Goal: Transaction & Acquisition: Purchase product/service

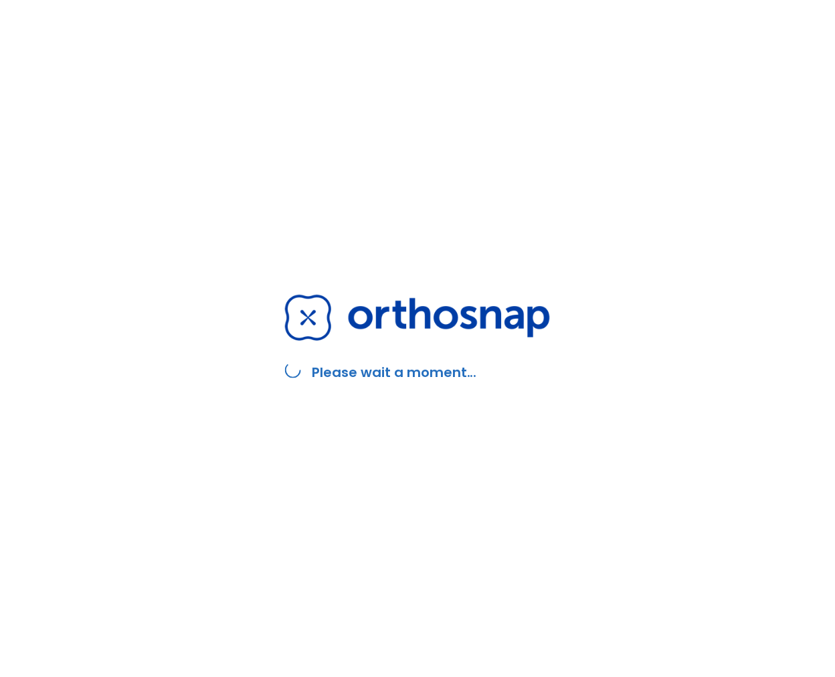
click at [305, 60] on div "Please wait a moment..." at bounding box center [417, 338] width 297 height 677
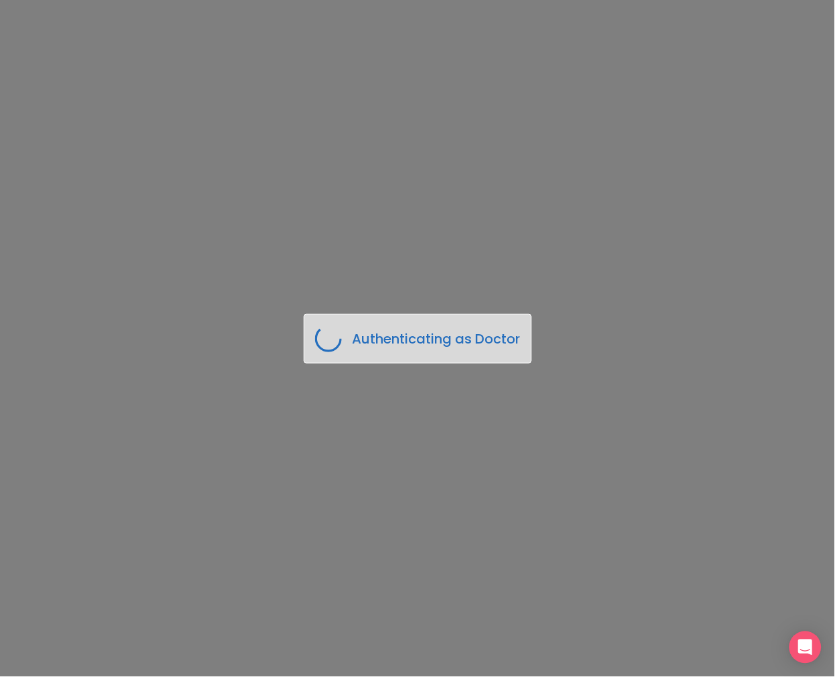
click at [386, 246] on div "Authenticating as Doctor" at bounding box center [417, 338] width 835 height 677
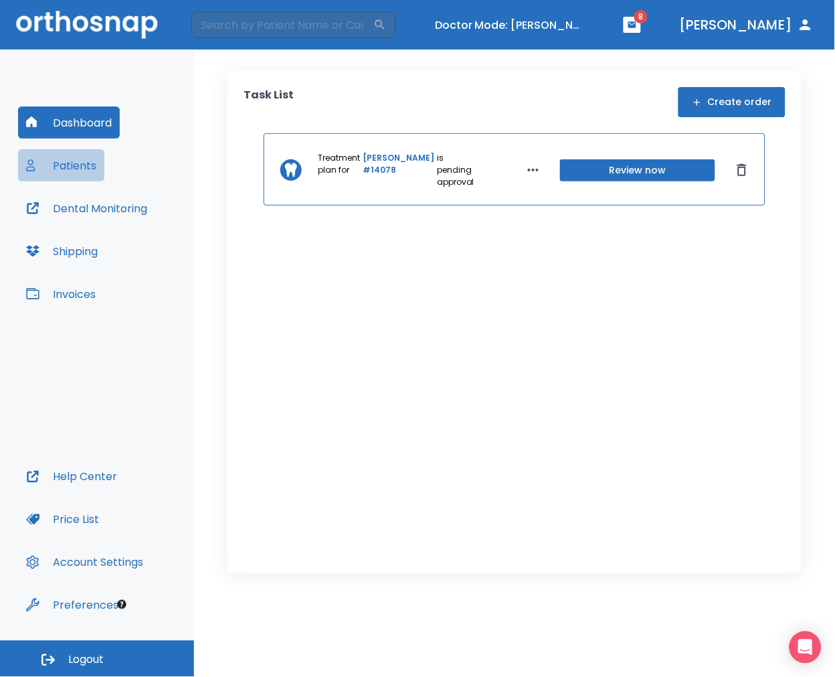
click at [88, 171] on button "Patients" at bounding box center [61, 165] width 86 height 32
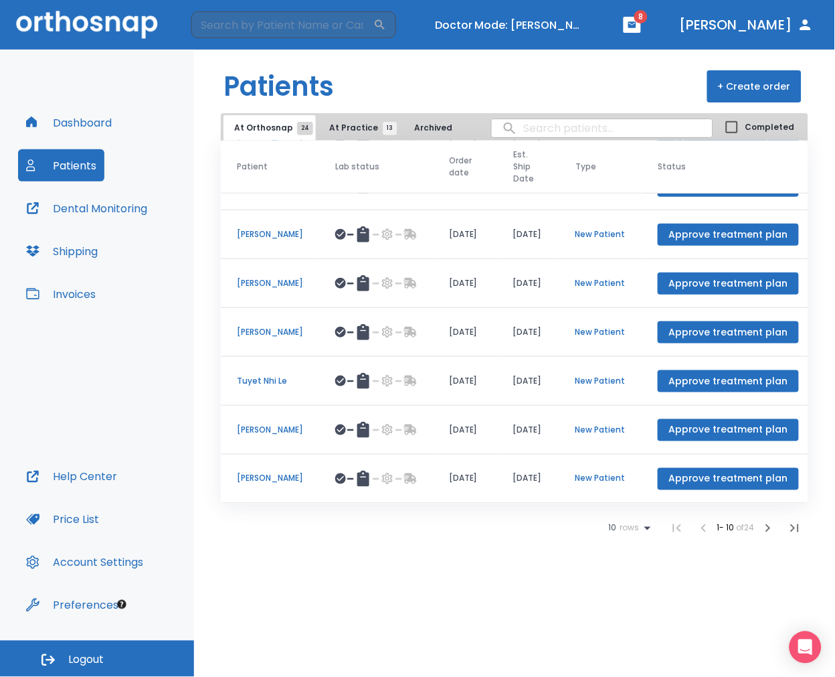
click at [343, 129] on span "At Practice 13" at bounding box center [359, 128] width 61 height 12
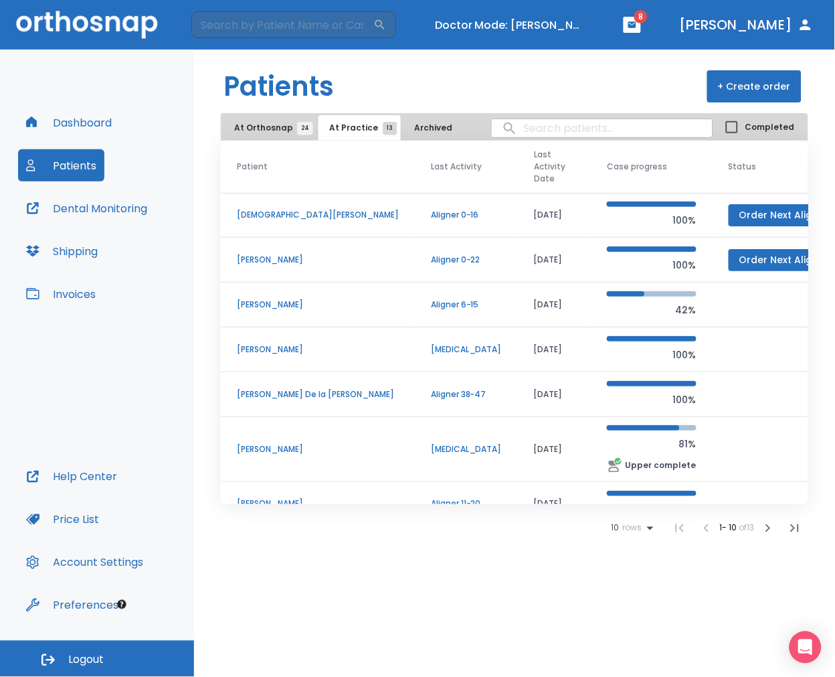
click at [415, 355] on td "Retainer" at bounding box center [466, 349] width 103 height 45
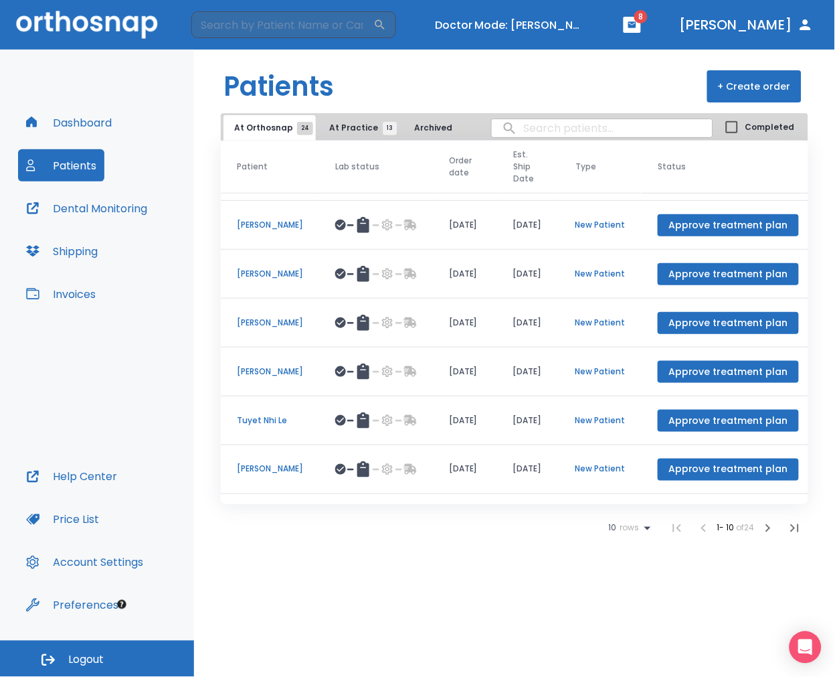
scroll to position [189, 0]
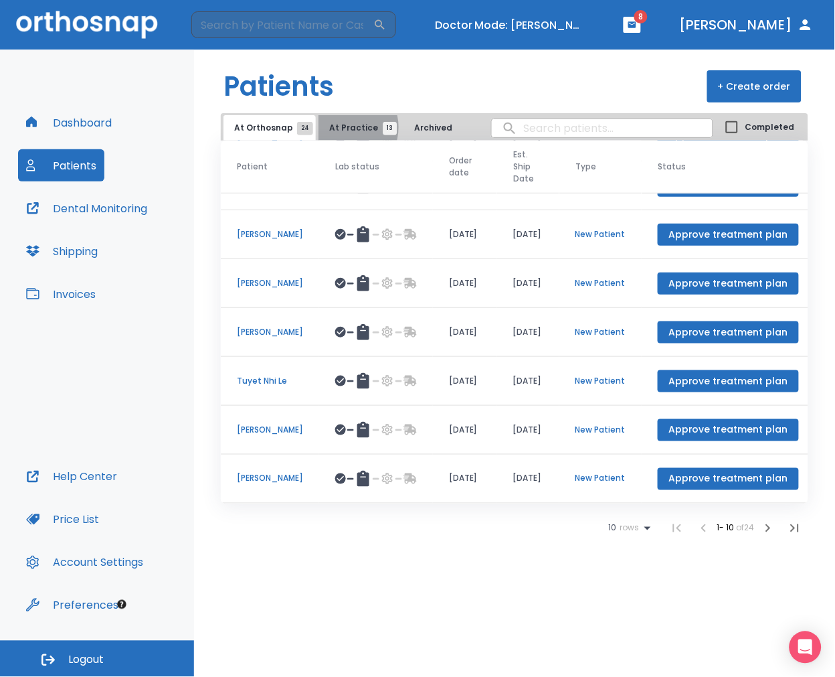
click at [339, 127] on span "At Practice 13" at bounding box center [359, 128] width 61 height 12
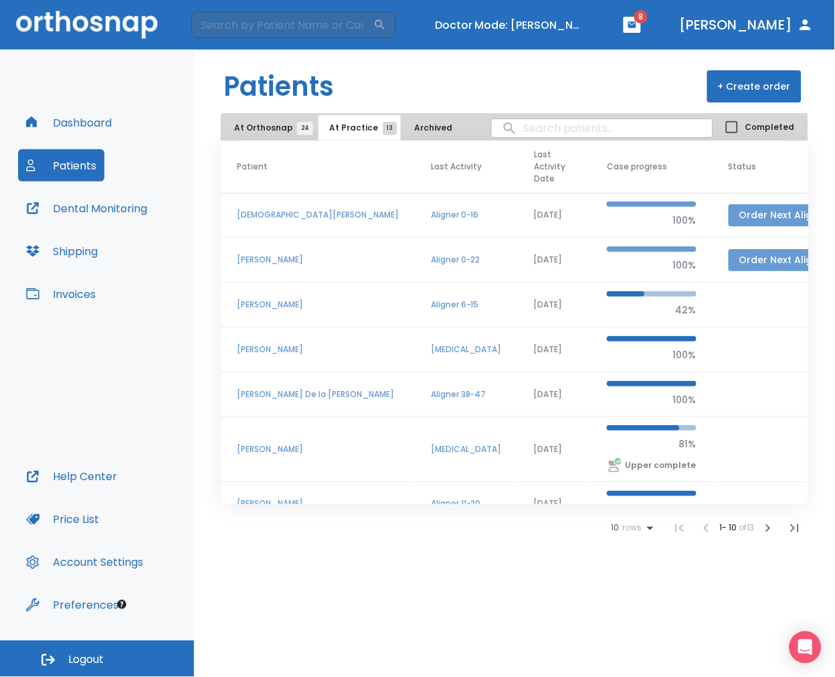
click at [729, 265] on button "Order Next Aligners" at bounding box center [787, 260] width 116 height 22
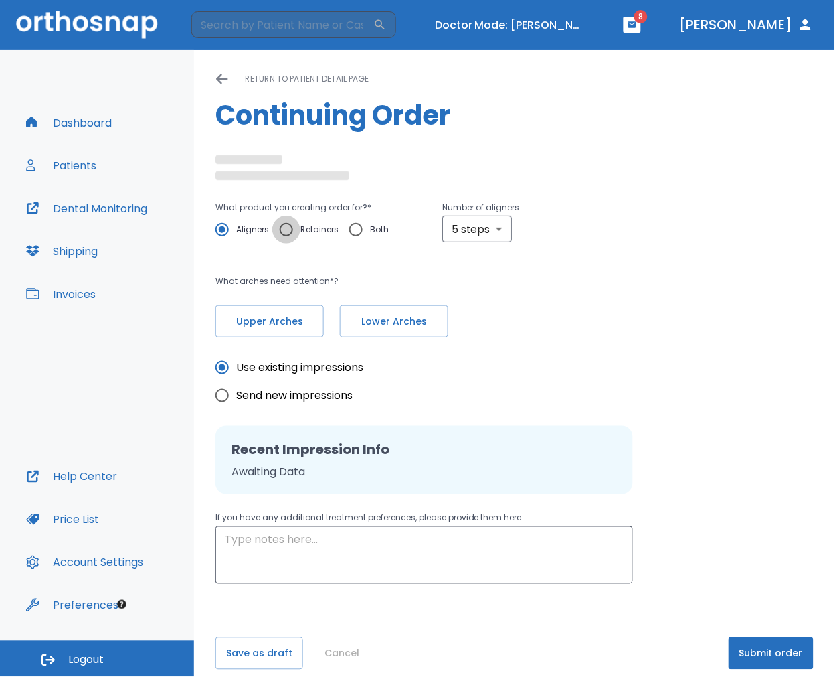
click at [297, 232] on input "Retainers" at bounding box center [286, 229] width 28 height 28
radio input "true"
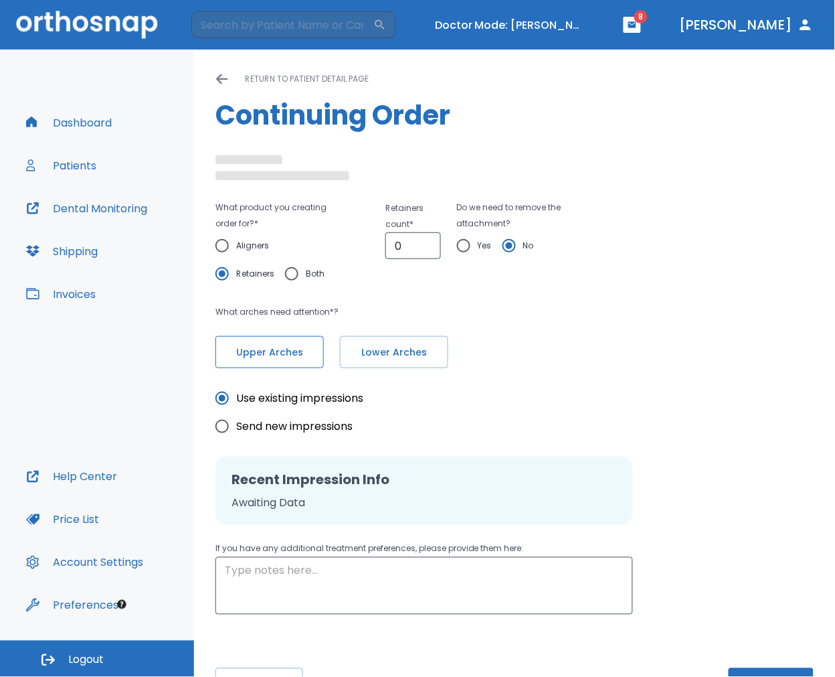
click at [275, 343] on button "Upper Arches" at bounding box center [269, 352] width 108 height 32
click at [343, 357] on button "Lower Arches" at bounding box center [393, 352] width 108 height 32
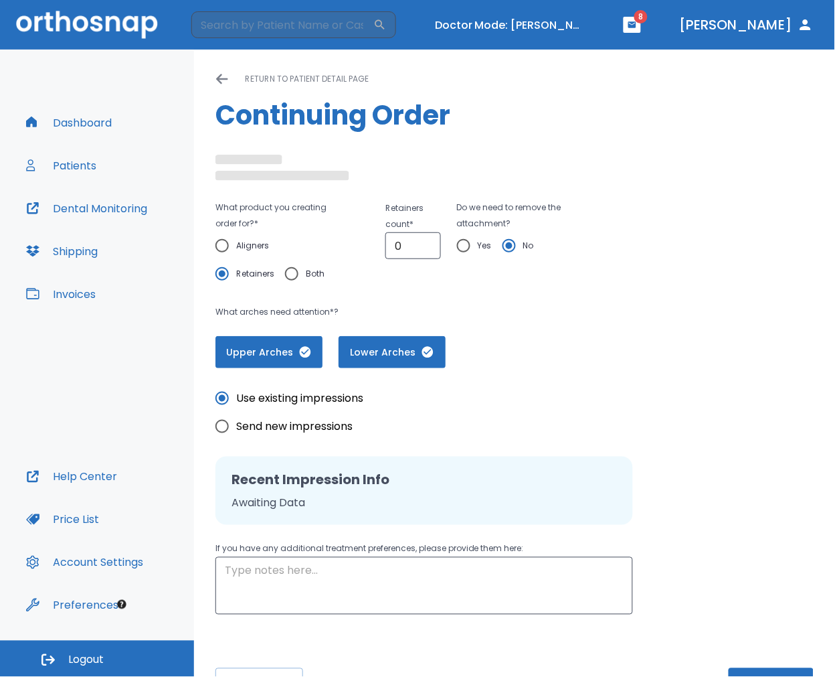
click at [385, 360] on button "Lower Arches" at bounding box center [392, 352] width 107 height 32
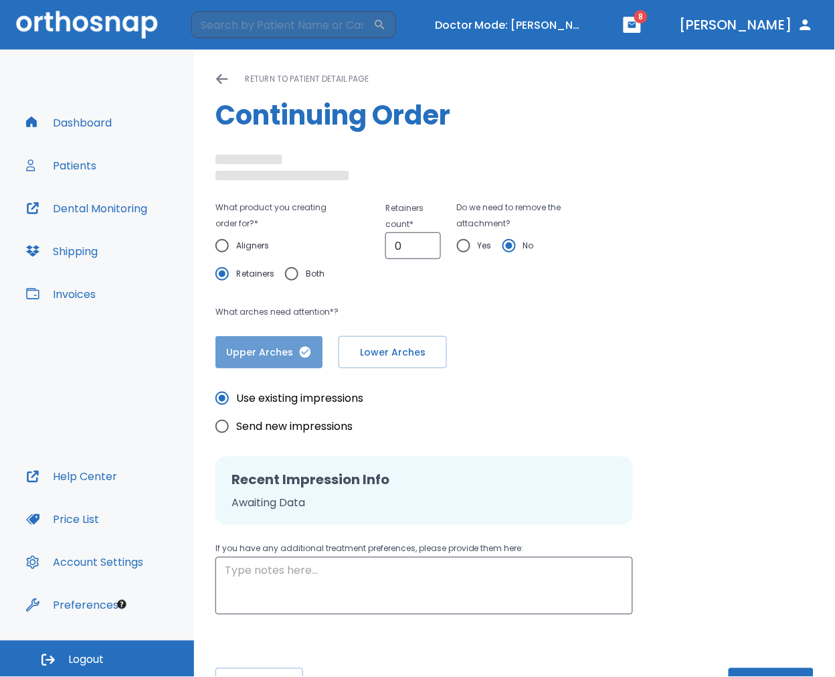
click at [280, 358] on span "Upper Arches" at bounding box center [269, 352] width 80 height 14
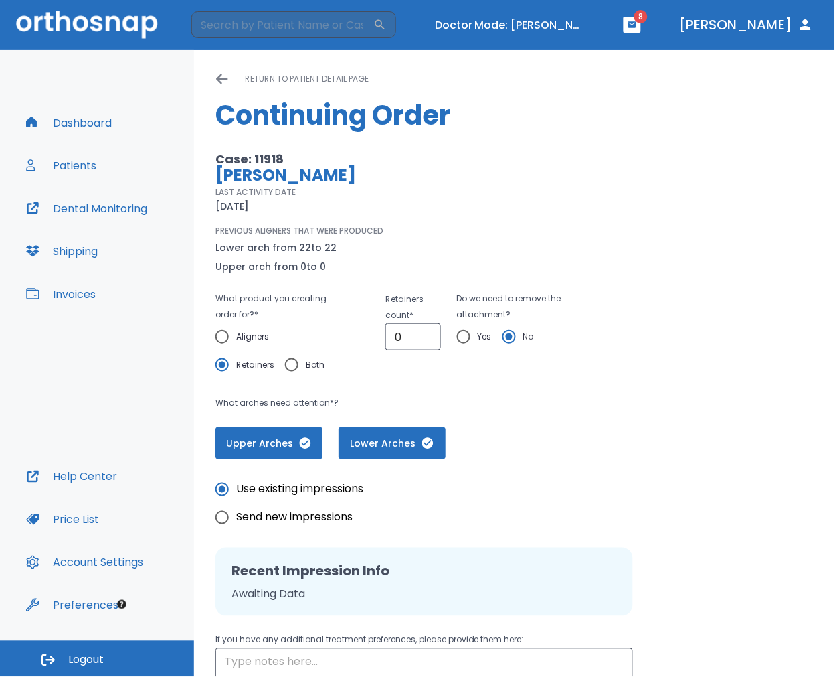
click at [303, 442] on icon "button" at bounding box center [305, 442] width 11 height 11
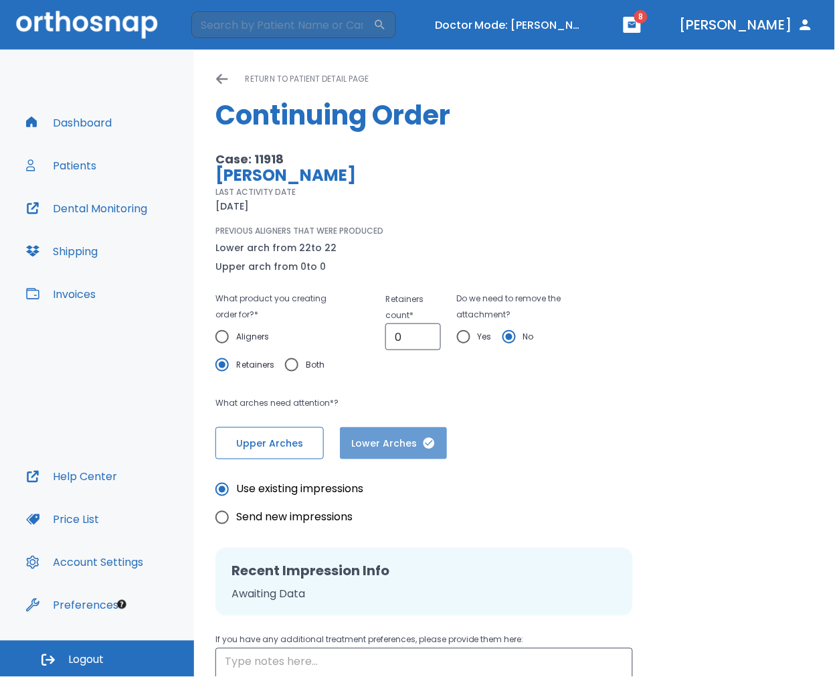
click at [361, 446] on span "Lower Arches" at bounding box center [393, 443] width 80 height 14
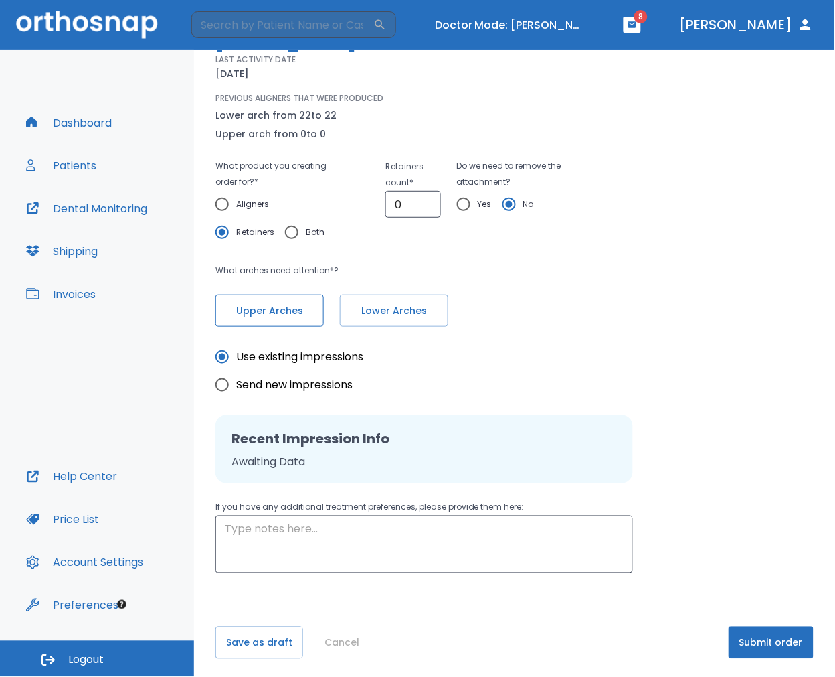
scroll to position [135, 0]
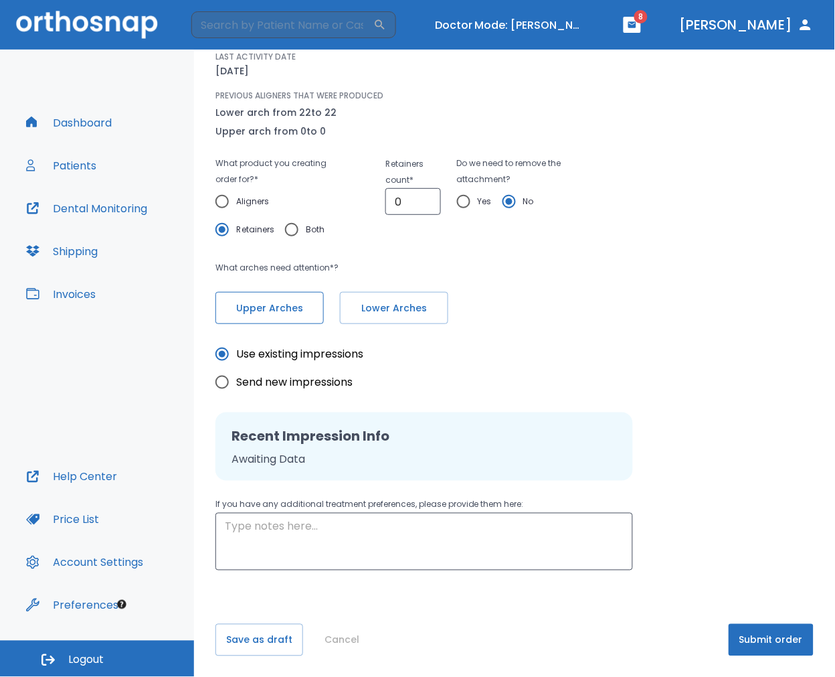
click at [345, 640] on button "Cancel" at bounding box center [342, 640] width 46 height 32
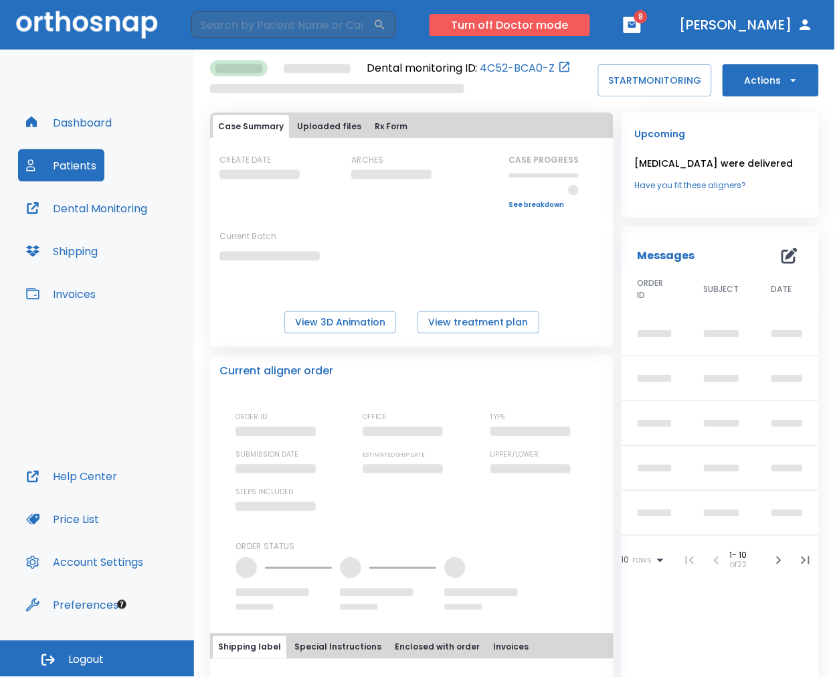
click at [545, 29] on button "Turn off Doctor mode" at bounding box center [510, 25] width 161 height 22
click at [565, 23] on button "Turn off Doctor mode" at bounding box center [510, 25] width 161 height 22
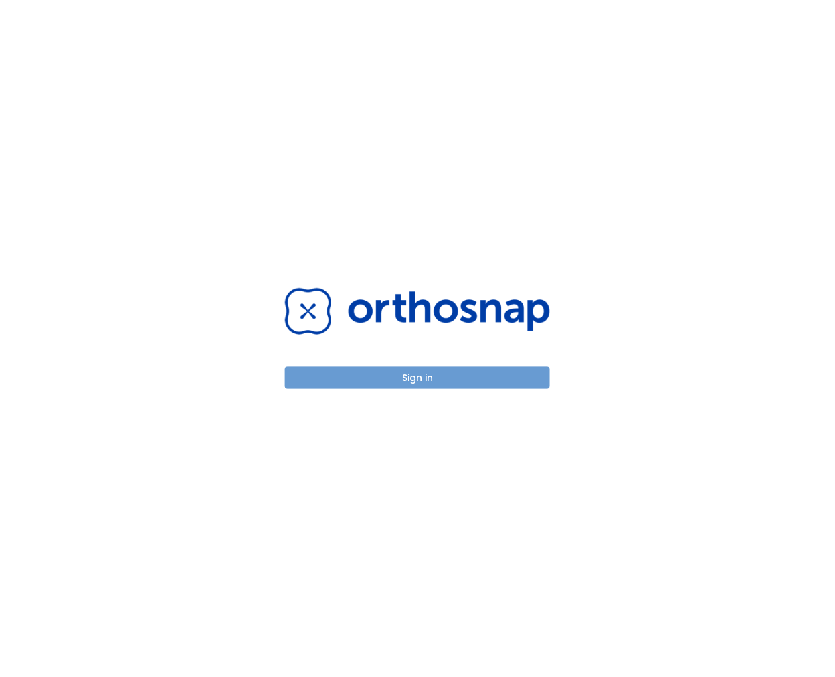
click at [513, 386] on button "Sign in" at bounding box center [417, 378] width 265 height 22
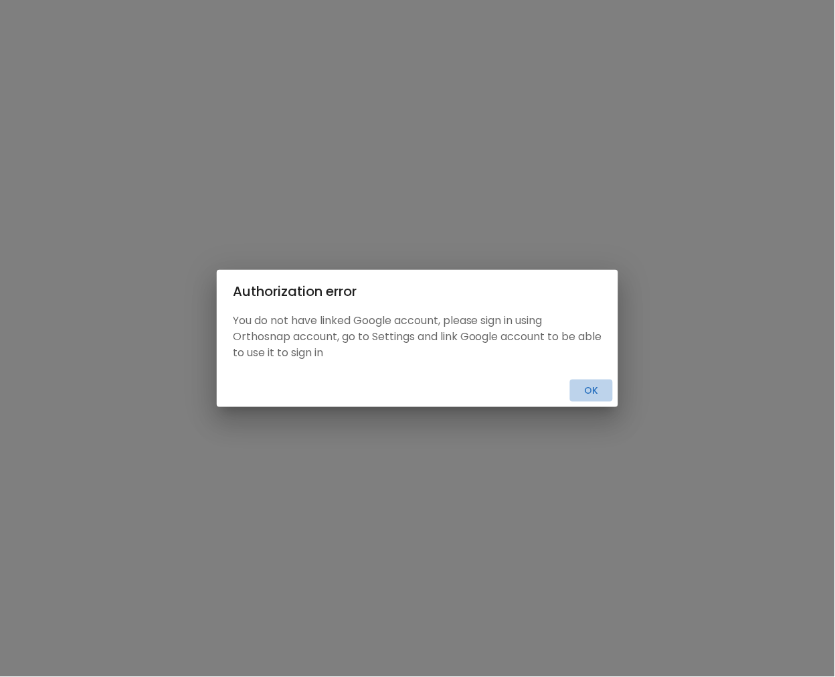
click at [581, 388] on button "Ok" at bounding box center [591, 390] width 43 height 22
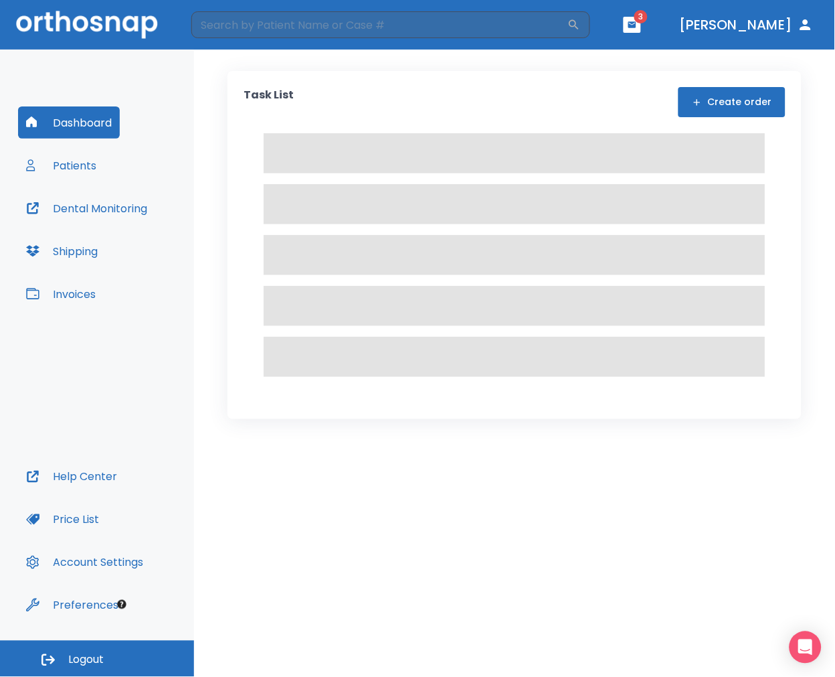
click at [208, 499] on div "Task List Create order" at bounding box center [514, 363] width 641 height 627
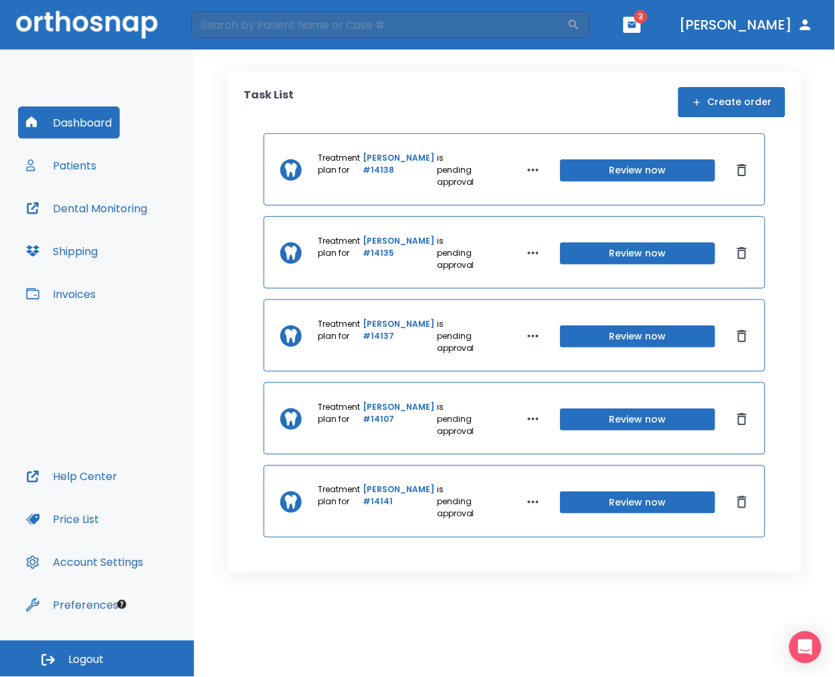
drag, startPoint x: 131, startPoint y: 294, endPoint x: 138, endPoint y: 292, distance: 7.0
click at [132, 294] on div "Dashboard Patients Dental Monitoring Shipping Invoices" at bounding box center [97, 283] width 158 height 354
click at [109, 395] on div "Dashboard Patients Dental Monitoring Shipping Invoices" at bounding box center [97, 283] width 158 height 354
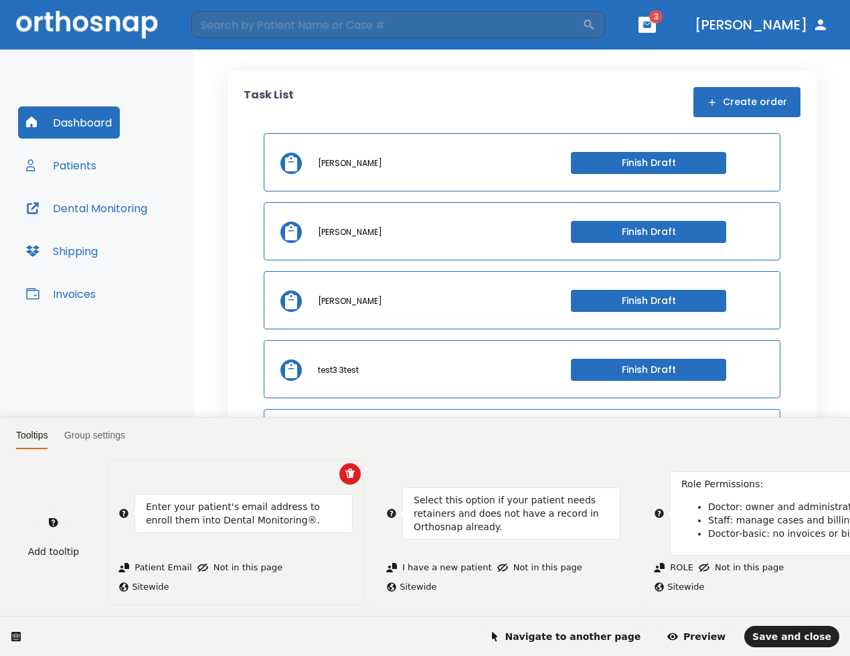
click at [223, 500] on p "Enter your patient's email address to enroll them into Dental Monitoring®." at bounding box center [243, 513] width 195 height 27
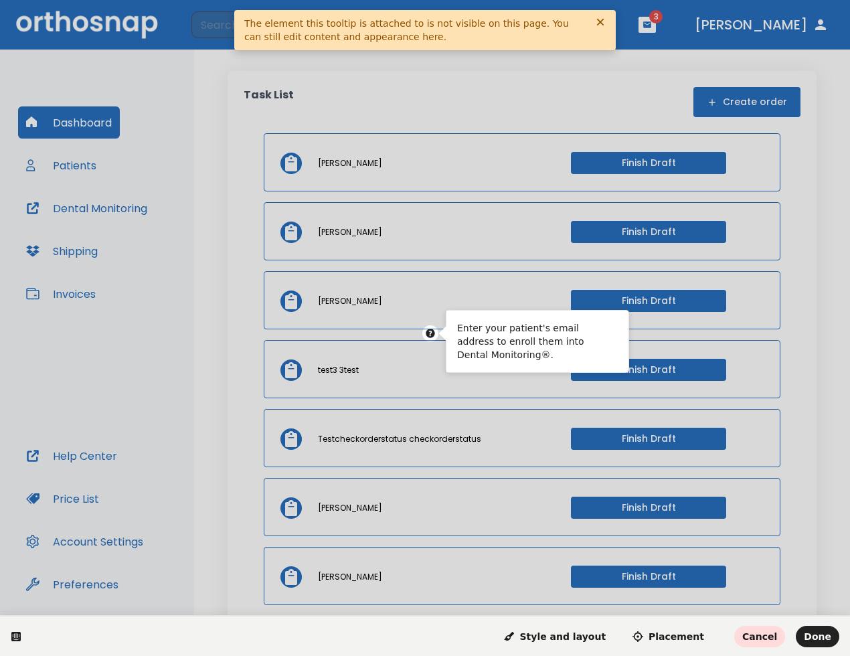
click at [371, 0] on html "Enter your patient's email address to enroll them into Dental Monitoring®. Styl…" at bounding box center [425, 0] width 850 height 0
click at [756, 634] on span "Cancel" at bounding box center [759, 636] width 35 height 11
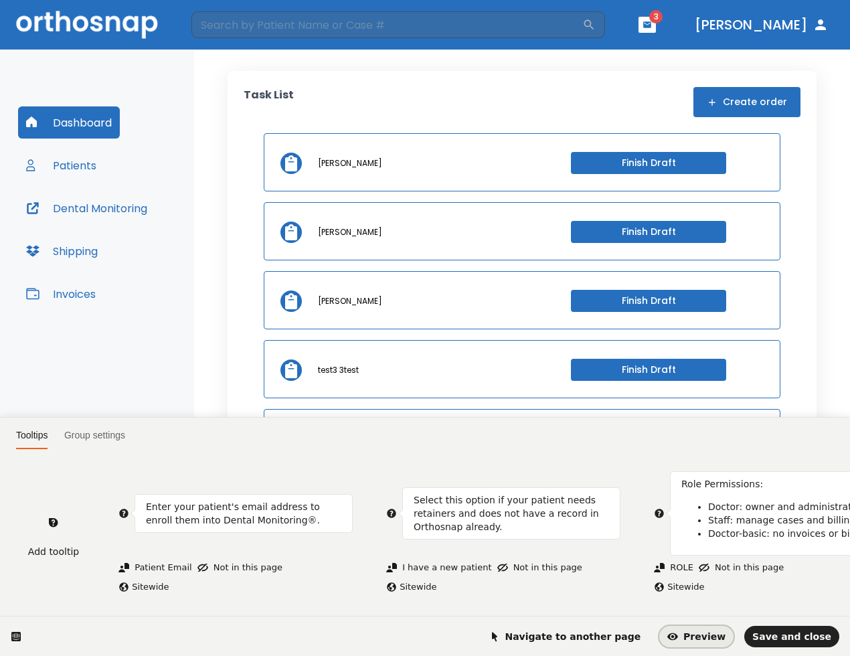
click at [727, 643] on button "Preview" at bounding box center [696, 636] width 74 height 21
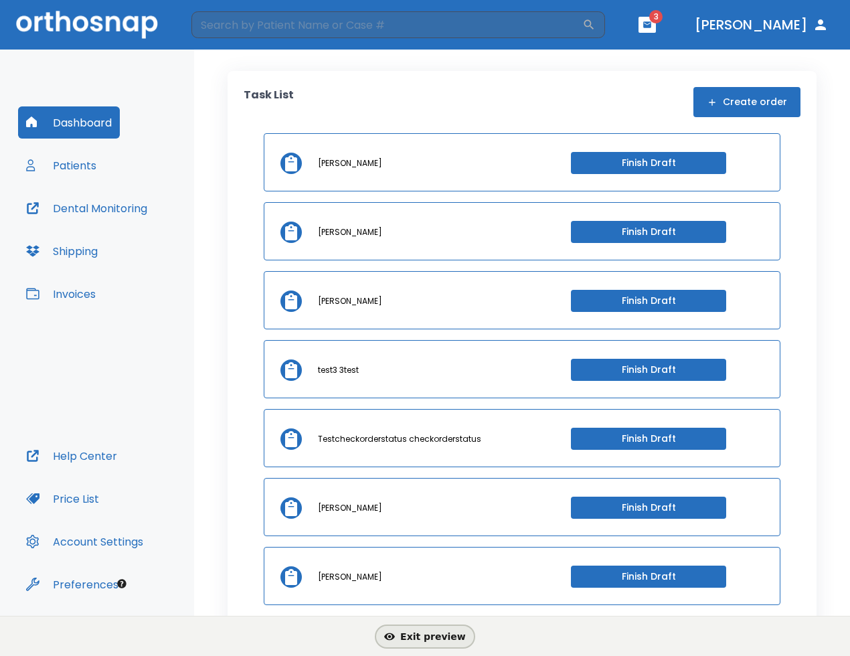
click at [427, 634] on span "Exit preview" at bounding box center [425, 636] width 82 height 11
